Goal: Task Accomplishment & Management: Complete application form

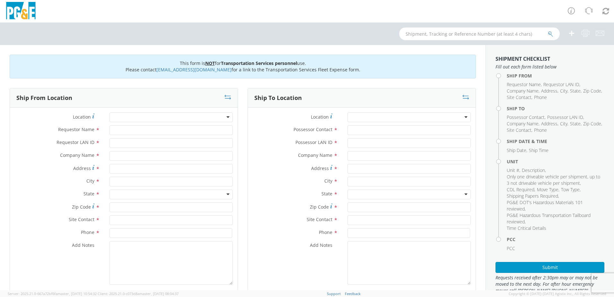
click at [493, 32] on input "text" at bounding box center [479, 33] width 161 height 13
type input "b27626"
click at [551, 33] on icon "submit" at bounding box center [550, 34] width 5 height 6
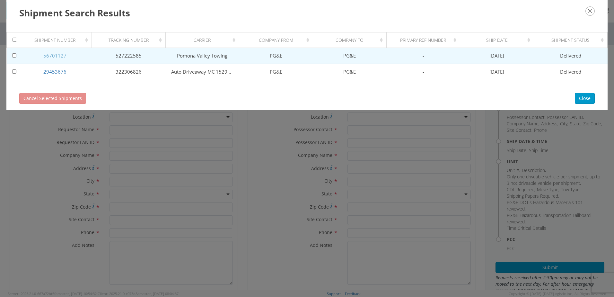
click at [61, 57] on link "56701127" at bounding box center [54, 55] width 23 height 6
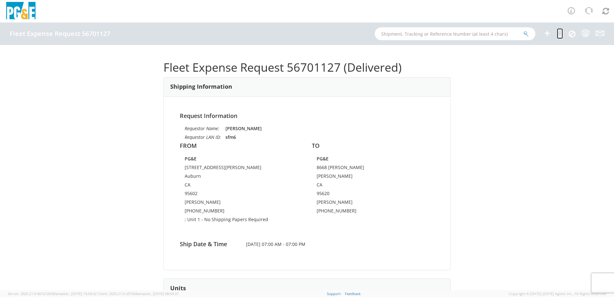
click at [561, 32] on icon at bounding box center [560, 33] width 6 height 8
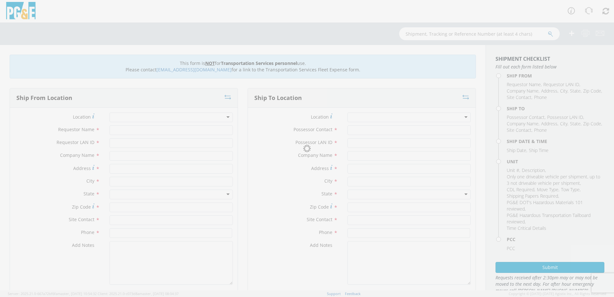
type input "[PERSON_NAME]"
type input "sfm6"
type input "PG&E"
type input "[STREET_ADDRESS][PERSON_NAME]"
type input "Auburn"
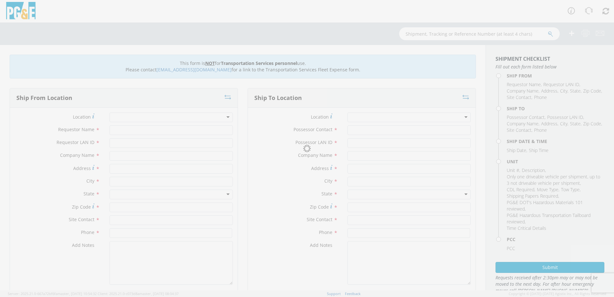
type input "95602"
type input "[PERSON_NAME]"
type input "[PHONE_NUMBER]"
type input "[PERSON_NAME]"
type input "sfm6"
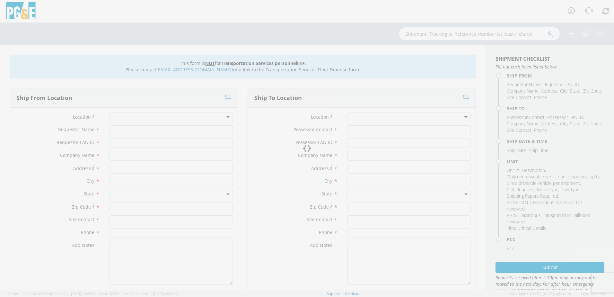
type input "PG&E"
type input "8668 [PERSON_NAME]"
type input "[PERSON_NAME]"
type input "95620"
type input "[PERSON_NAME]"
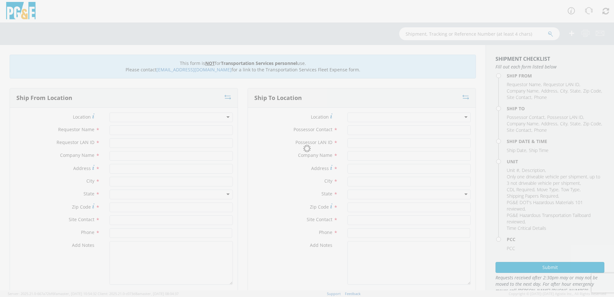
type input "[PHONE_NUMBER]"
type input "[DATE]"
type input "PICKUP; 1/2T 4x4"
type input "7300"
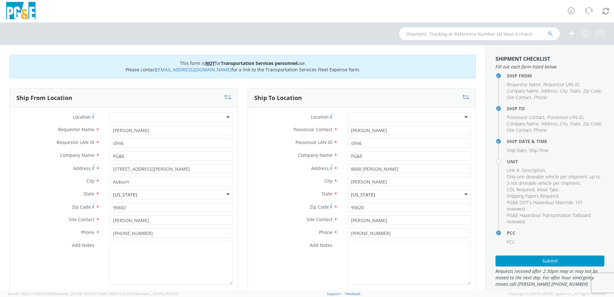
select select "11307"
select select
click at [398, 169] on input "8668 [PERSON_NAME]" at bounding box center [409, 169] width 123 height 10
type input "8"
click at [389, 182] on input "[PERSON_NAME]" at bounding box center [409, 182] width 123 height 10
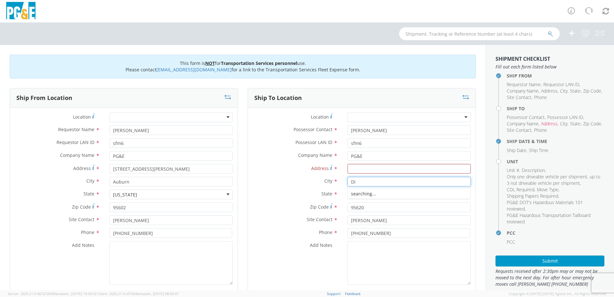
type input "D"
click at [380, 132] on input "[PERSON_NAME]" at bounding box center [409, 130] width 123 height 10
type input "S"
click at [365, 142] on input "sfm6" at bounding box center [409, 143] width 123 height 10
type input "s"
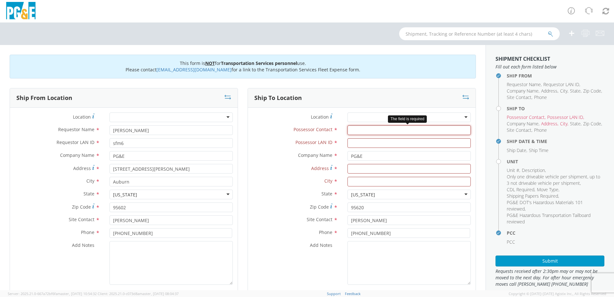
click at [368, 132] on input "Possessor Contact *" at bounding box center [409, 130] width 123 height 10
click at [368, 173] on input "Address *" at bounding box center [409, 169] width 123 height 10
type input "5555"
click at [355, 182] on input "text" at bounding box center [409, 182] width 123 height 10
type input "s"
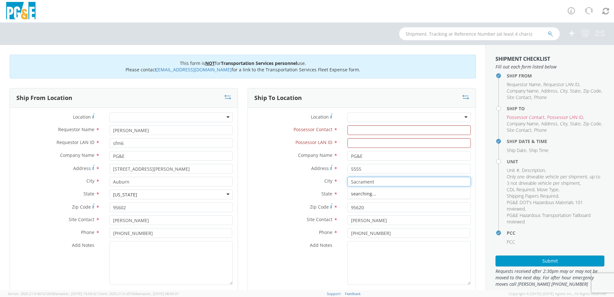
type input "[GEOGRAPHIC_DATA]"
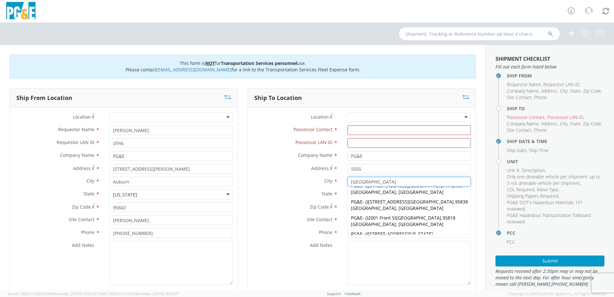
scroll to position [225, 0]
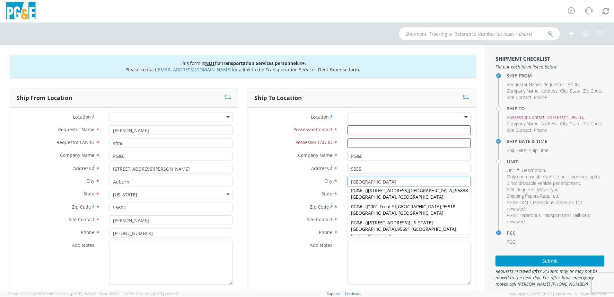
click at [402, 290] on span "[STREET_ADDRESS][PERSON_NAME]" at bounding box center [398, 296] width 94 height 13
type input "[STREET_ADDRESS][PERSON_NAME]"
type input "95826-4815"
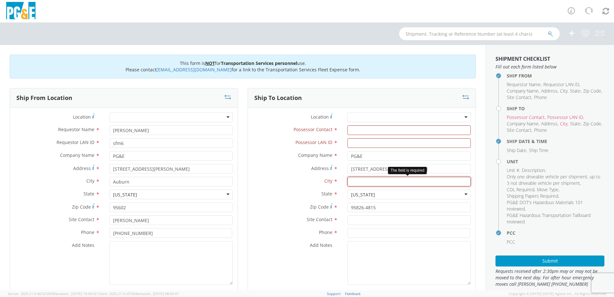
click at [384, 178] on input "text" at bounding box center [409, 182] width 123 height 10
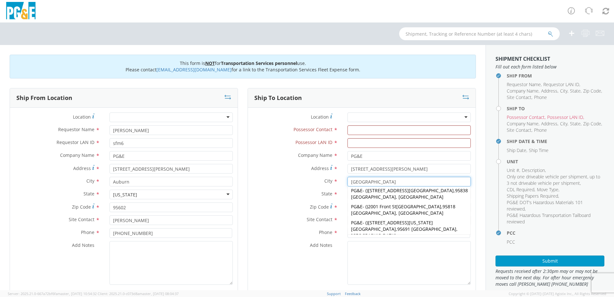
click at [396, 297] on strong "[GEOGRAPHIC_DATA]" at bounding box center [373, 300] width 45 height 6
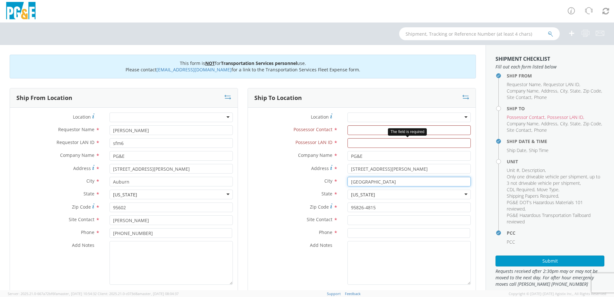
type input "[GEOGRAPHIC_DATA]"
click at [361, 142] on input "Possessor LAN ID *" at bounding box center [409, 143] width 123 height 10
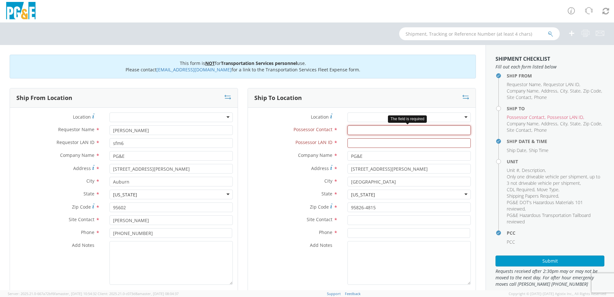
click at [360, 126] on input "Possessor Contact *" at bounding box center [409, 130] width 123 height 10
type input "b"
type input "[PERSON_NAME]"
click at [358, 142] on input "Possessor LAN ID *" at bounding box center [409, 143] width 123 height 10
click at [376, 146] on input "Possessor LAN ID *" at bounding box center [409, 143] width 123 height 10
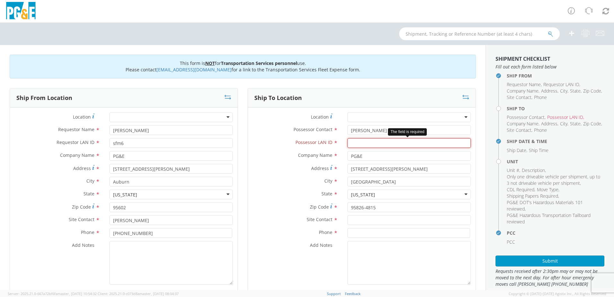
click at [376, 146] on input "Possessor LAN ID *" at bounding box center [409, 143] width 123 height 10
click at [389, 141] on input "Possessor LAN ID *" at bounding box center [409, 143] width 123 height 10
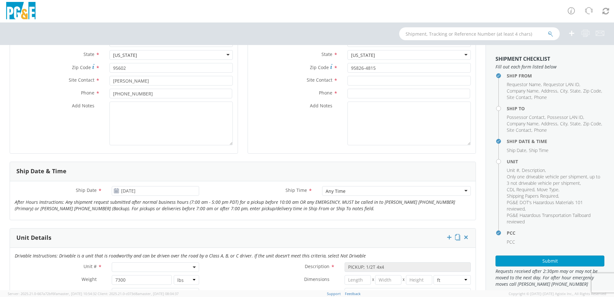
scroll to position [193, 0]
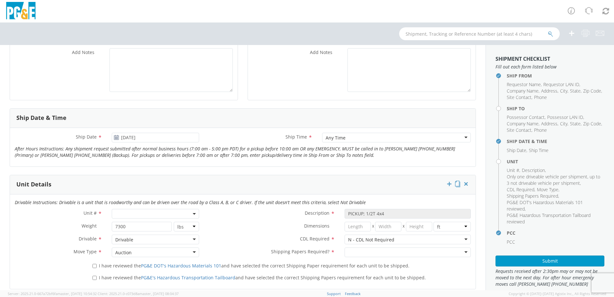
type input "RGR8"
click at [264, 175] on div "Unit Details" at bounding box center [243, 184] width 466 height 19
click at [149, 212] on span at bounding box center [155, 214] width 87 height 10
click at [128, 226] on input "search" at bounding box center [154, 224] width 83 height 10
type input "B25600"
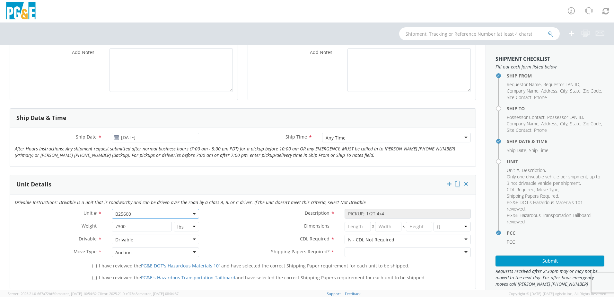
select select "B25600"
type input "TRUCK; GAS SERVICE 3/4T 4X2"
type input "9500"
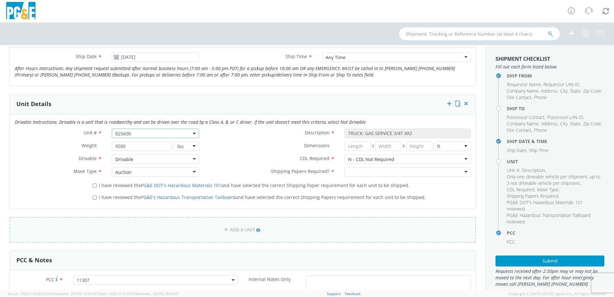
scroll to position [289, 0]
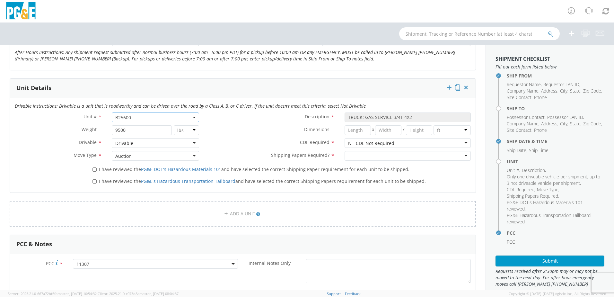
click at [192, 156] on div "Auction" at bounding box center [155, 156] width 87 height 10
click at [461, 156] on div at bounding box center [408, 156] width 126 height 10
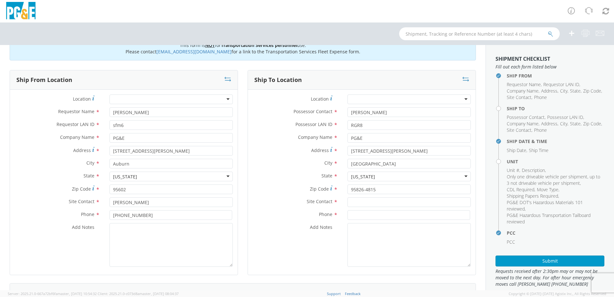
scroll to position [32, 0]
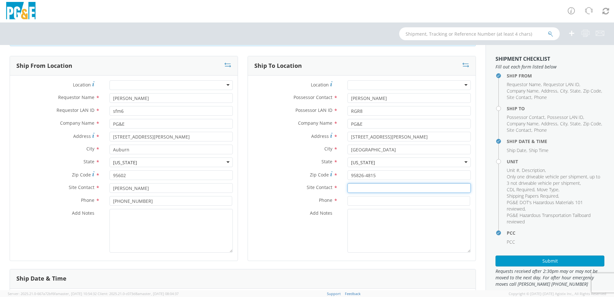
click at [373, 188] on input "text" at bounding box center [409, 188] width 123 height 10
type input "b"
click at [356, 189] on input "[PERSON_NAME]" at bounding box center [409, 188] width 123 height 10
click at [366, 188] on input "[PERSON_NAME]" at bounding box center [409, 188] width 123 height 10
click at [351, 188] on input "[PERSON_NAME]" at bounding box center [409, 188] width 123 height 10
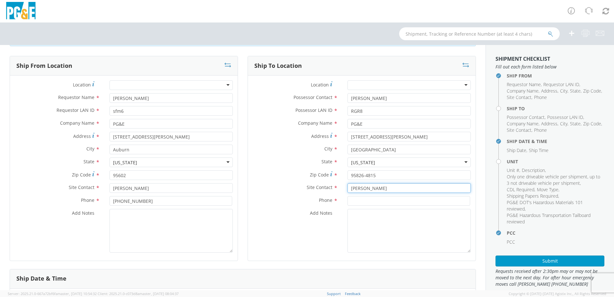
type input "[PERSON_NAME]"
click at [409, 201] on input at bounding box center [409, 201] width 123 height 10
click at [367, 198] on input at bounding box center [409, 201] width 123 height 10
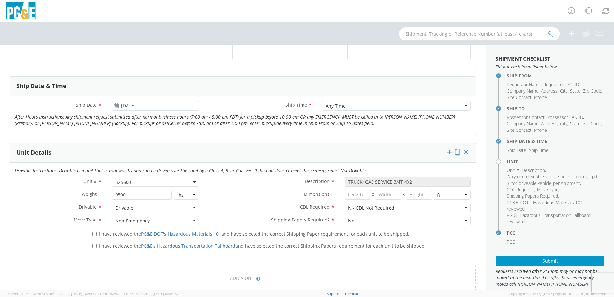
scroll to position [161, 0]
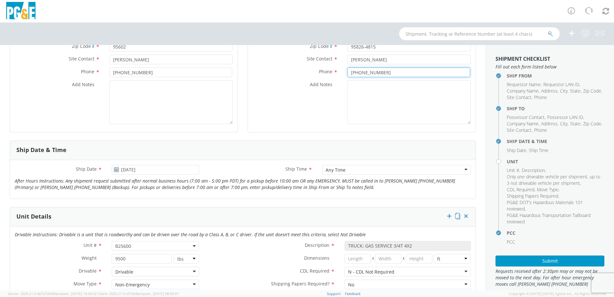
type input "[PHONE_NUMBER]"
click at [114, 169] on icon at bounding box center [116, 169] width 5 height 5
click at [116, 170] on icon at bounding box center [116, 169] width 5 height 5
click at [126, 170] on input "[DATE]" at bounding box center [155, 170] width 87 height 10
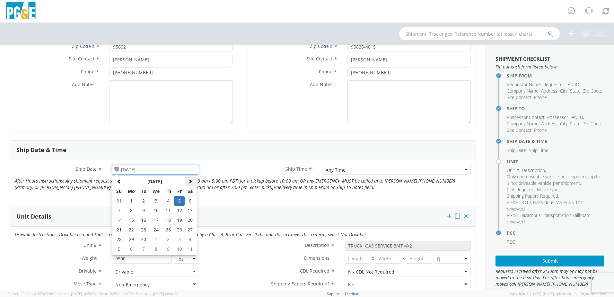
click at [192, 181] on th at bounding box center [190, 182] width 11 height 10
click at [157, 219] on td "15" at bounding box center [155, 220] width 13 height 10
type input "[DATE]"
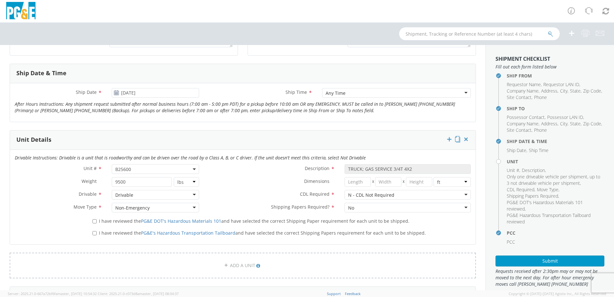
scroll to position [225, 0]
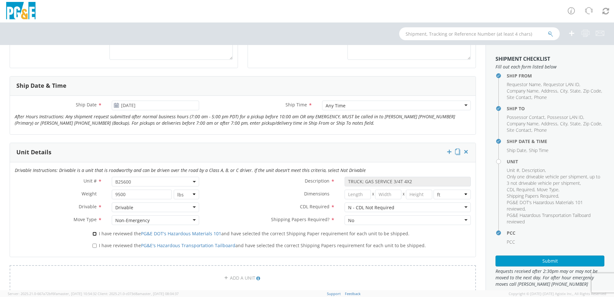
click at [94, 232] on input "I have reviewed the PG&E DOT's Hazardous Materials 101 and have selected the co…" at bounding box center [95, 234] width 4 height 4
checkbox input "true"
click at [94, 244] on input "I have reviewed the PG&E's Hazardous Transportation Tailboard and have selected…" at bounding box center [95, 246] width 4 height 4
checkbox input "true"
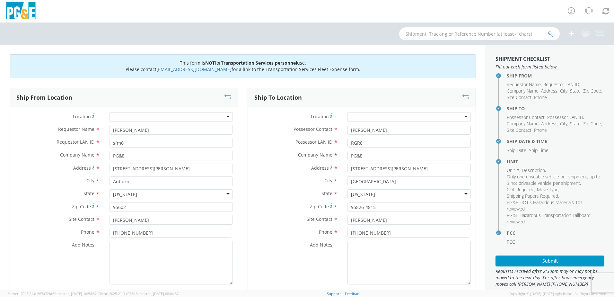
scroll to position [0, 0]
click at [379, 131] on input "[PERSON_NAME]" at bounding box center [409, 130] width 123 height 10
type input "B"
click at [391, 132] on input "Possessor Contact *" at bounding box center [409, 130] width 123 height 10
click at [357, 130] on input "[PERSON_NAME]" at bounding box center [409, 130] width 123 height 10
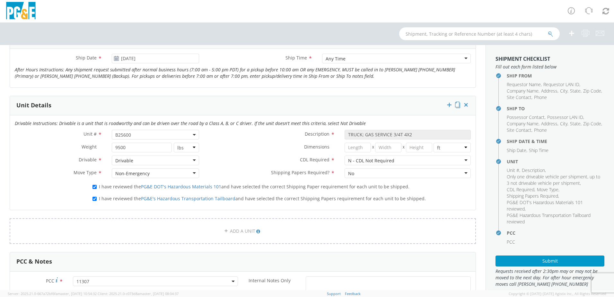
scroll to position [281, 0]
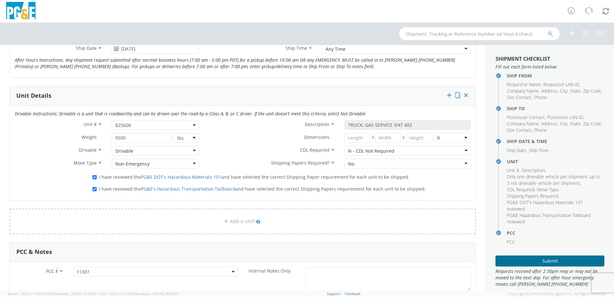
type input "[PERSON_NAME]"
drag, startPoint x: 531, startPoint y: 260, endPoint x: 531, endPoint y: 263, distance: 3.5
click at [532, 260] on button "Submit" at bounding box center [550, 260] width 109 height 11
